Goal: Task Accomplishment & Management: Manage account settings

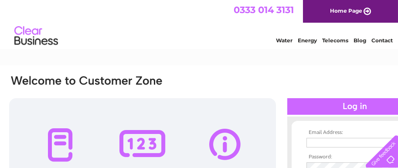
type input "[EMAIL_ADDRESS][DOMAIN_NAME]"
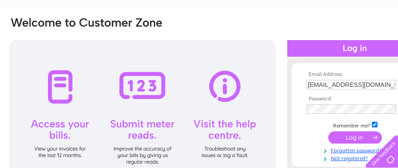
scroll to position [81, 0]
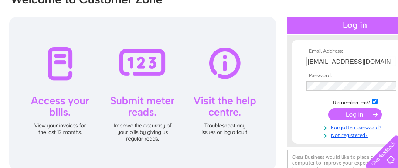
click at [357, 116] on input "submit" at bounding box center [355, 114] width 54 height 12
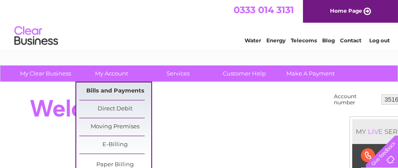
click at [127, 92] on link "Bills and Payments" at bounding box center [115, 90] width 72 height 17
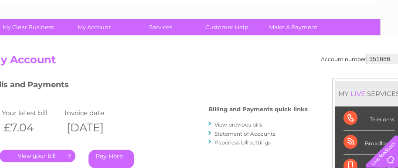
scroll to position [46, 33]
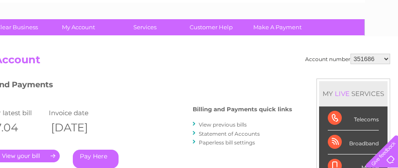
click at [385, 58] on select "351686 30302216" at bounding box center [370, 59] width 40 height 10
select select "30302216"
click at [350, 54] on select "351686 30302216" at bounding box center [370, 59] width 40 height 10
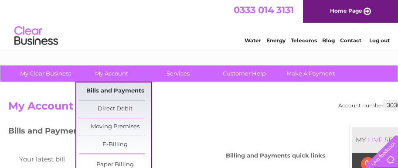
click at [117, 94] on link "Bills and Payments" at bounding box center [115, 90] width 72 height 17
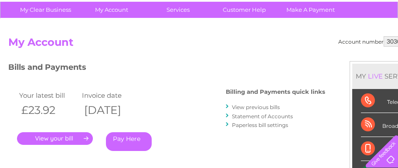
scroll to position [75, 0]
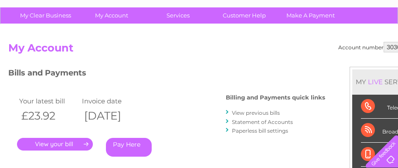
scroll to position [69, 0]
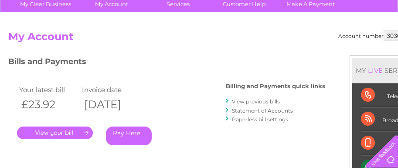
click at [86, 130] on link "." at bounding box center [55, 132] width 76 height 13
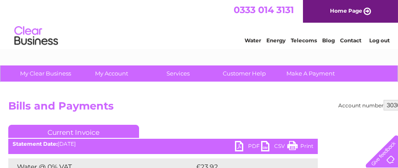
click at [307, 146] on link "Print" at bounding box center [300, 147] width 26 height 13
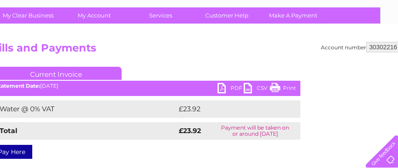
scroll to position [58, 33]
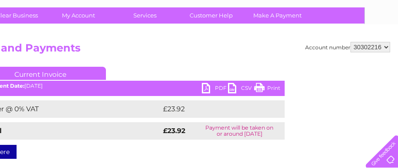
click at [272, 87] on link "Print" at bounding box center [267, 89] width 26 height 13
